Goal: Information Seeking & Learning: Learn about a topic

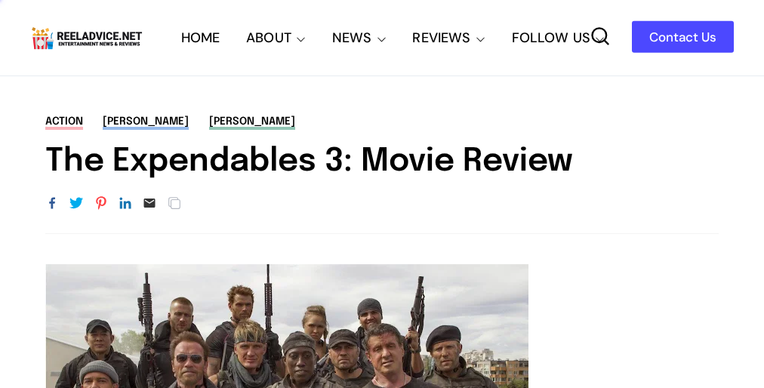
click at [382, 194] on div "action [PERSON_NAME] [PERSON_NAME] The Expendables 3: Movie Review URL Copied" at bounding box center [382, 174] width 764 height 120
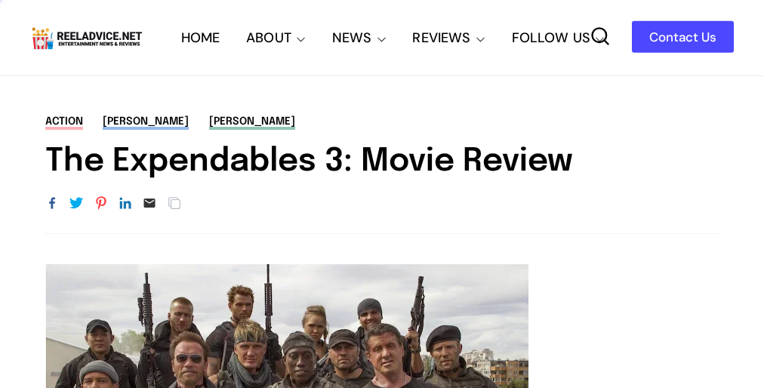
click at [382, 194] on div "action [PERSON_NAME] [PERSON_NAME] The Expendables 3: Movie Review URL Copied" at bounding box center [382, 174] width 764 height 120
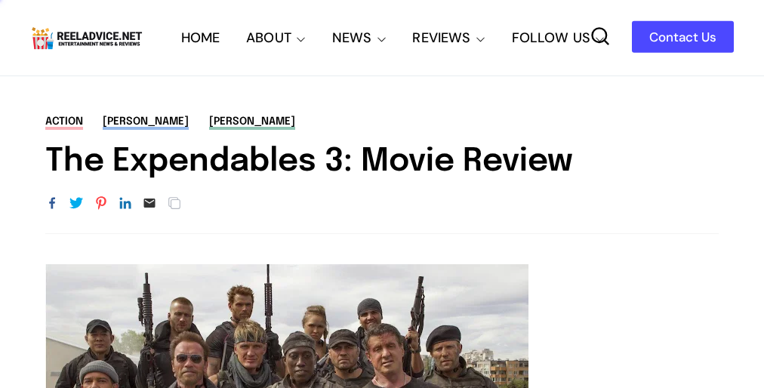
click at [382, 194] on div "action [PERSON_NAME] [PERSON_NAME] The Expendables 3: Movie Review URL Copied" at bounding box center [382, 174] width 764 height 120
